Goal: Task Accomplishment & Management: Use online tool/utility

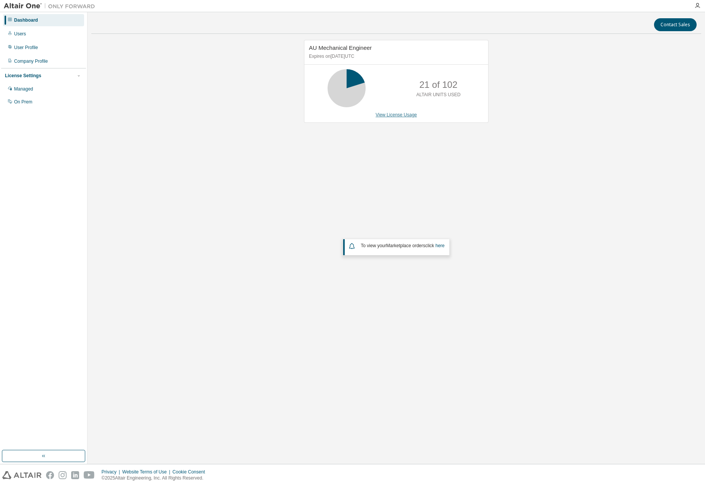
click at [400, 115] on link "View License Usage" at bounding box center [395, 114] width 41 height 5
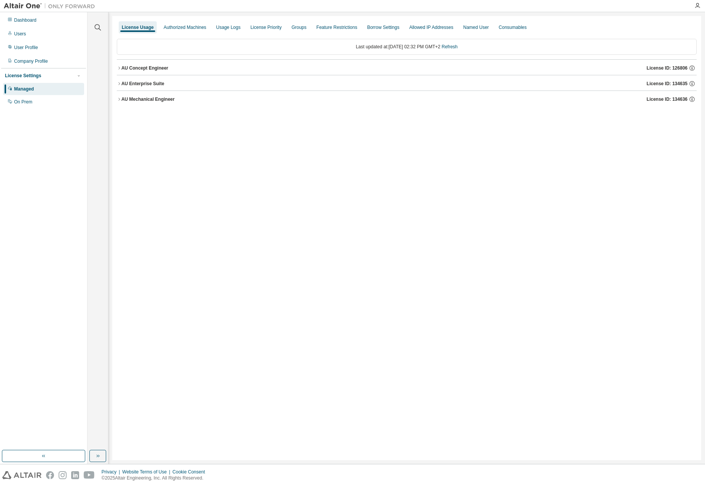
click at [118, 67] on icon "button" at bounding box center [119, 68] width 5 height 5
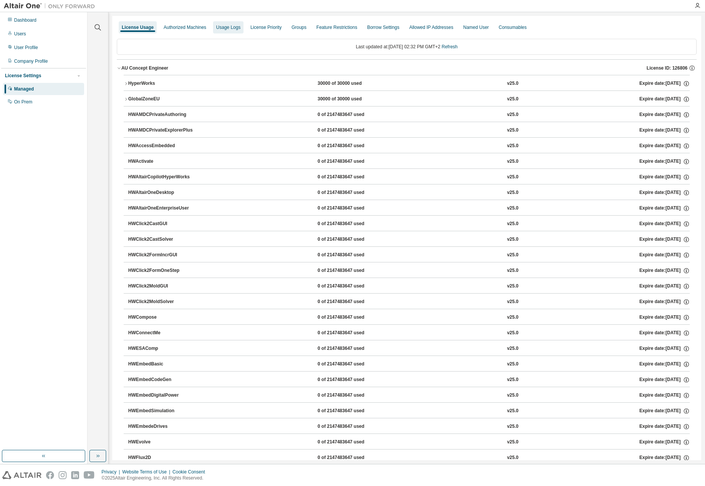
click at [238, 29] on div "Usage Logs" at bounding box center [228, 27] width 24 height 6
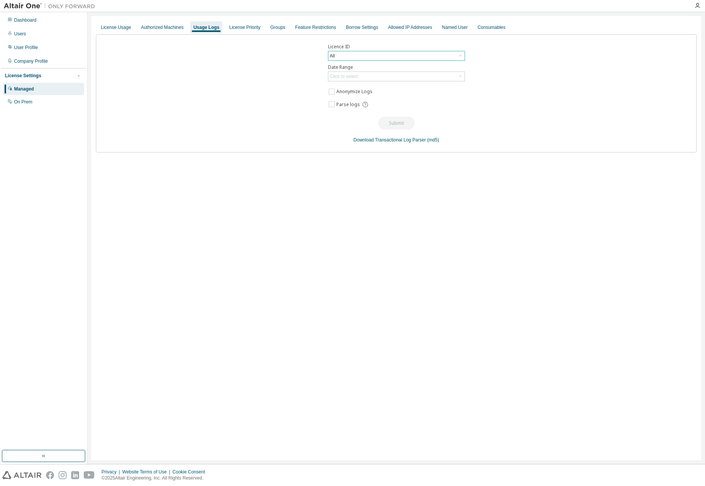
click at [341, 56] on div "All" at bounding box center [396, 55] width 136 height 9
click at [389, 91] on li "126806 - AU Concept Engineer" at bounding box center [396, 89] width 135 height 10
click at [374, 78] on div "Click to select" at bounding box center [396, 76] width 136 height 9
click at [341, 110] on li "Year to date" at bounding box center [396, 108] width 135 height 10
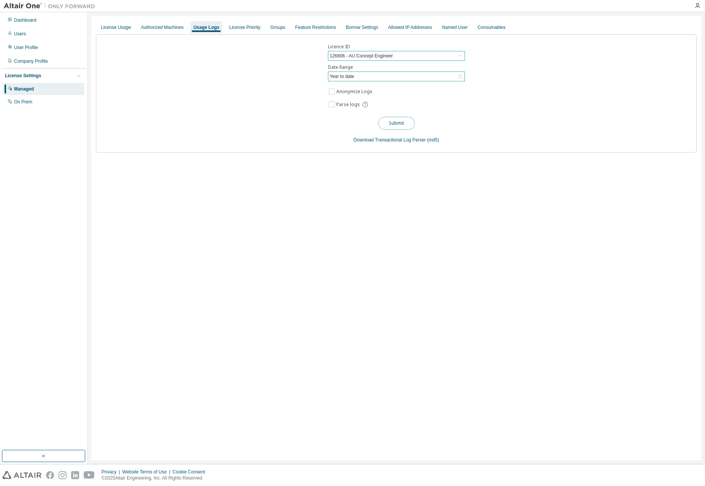
click at [409, 122] on button "Submit" at bounding box center [396, 123] width 37 height 13
click at [463, 113] on div "Licence ID 126806 - AU Concept Engineer Date Range Year to date Anonymize Logs …" at bounding box center [396, 93] width 601 height 118
click at [253, 275] on div "License Usage Authorized Machines Usage Logs License Priority Groups Feature Re…" at bounding box center [396, 238] width 610 height 444
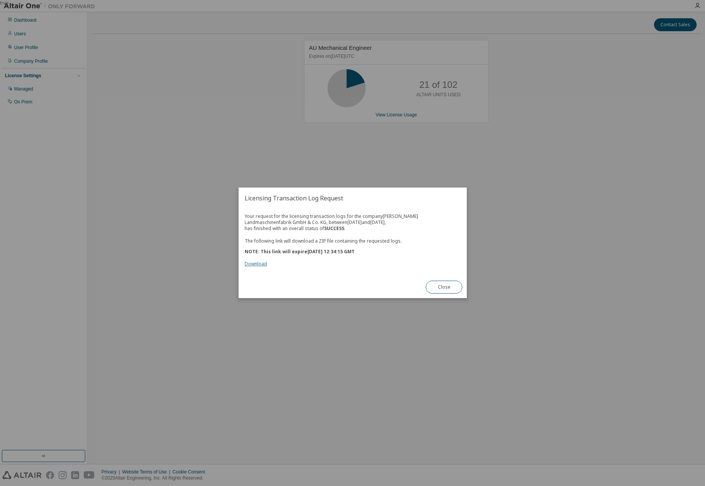
click at [259, 265] on link "Download" at bounding box center [256, 264] width 22 height 6
click at [450, 285] on button "Close" at bounding box center [444, 287] width 37 height 13
